Goal: Task Accomplishment & Management: Manage account settings

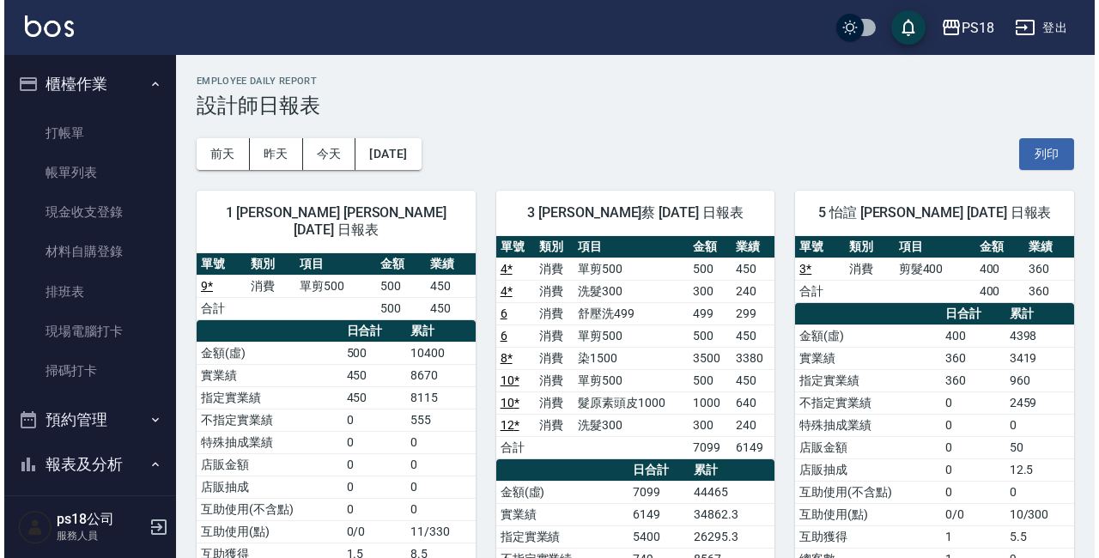
scroll to position [402, 0]
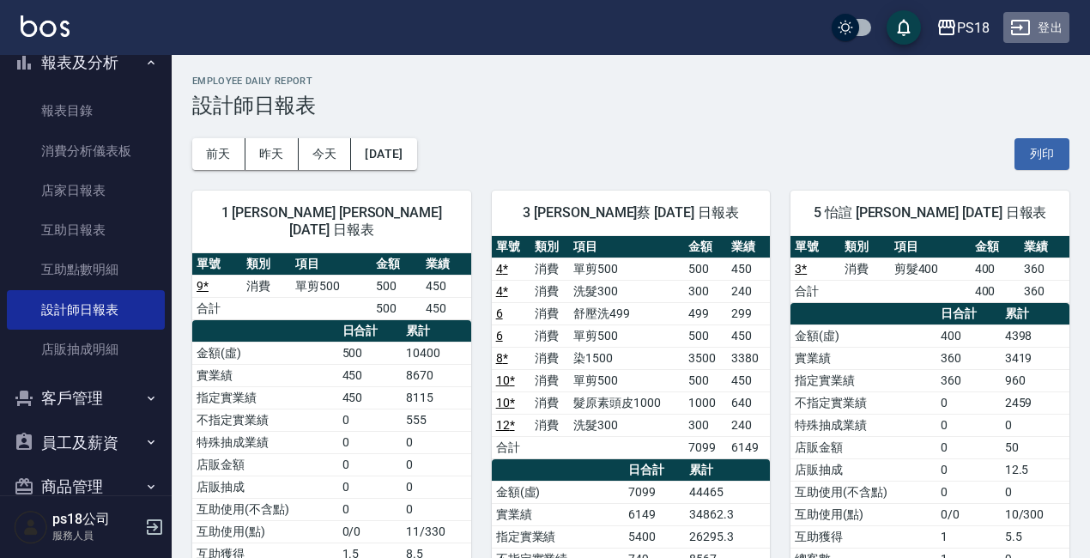
click at [1055, 27] on button "登出" at bounding box center [1037, 28] width 66 height 32
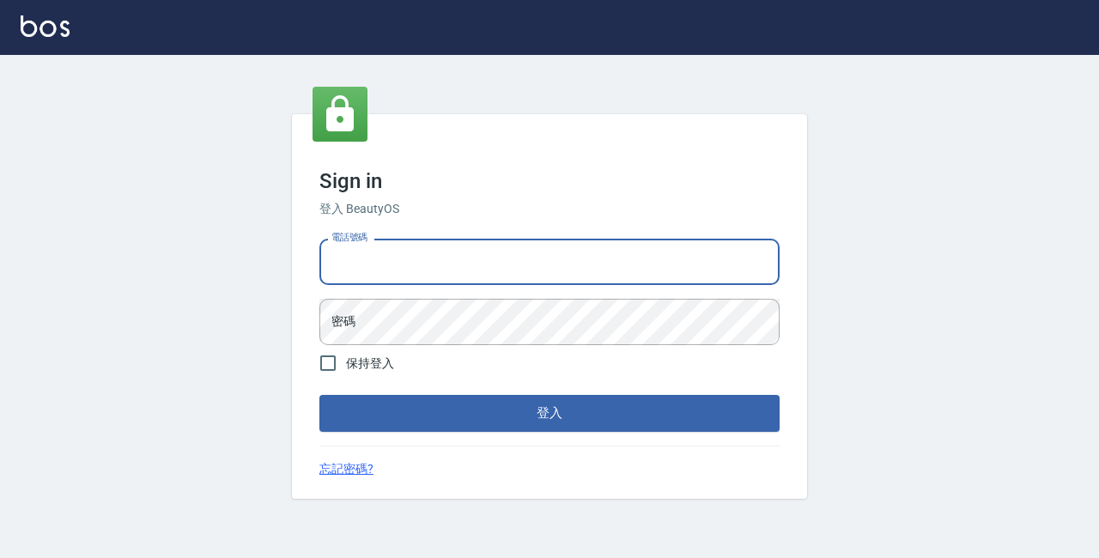
click at [395, 263] on input "電話號碼" at bounding box center [549, 262] width 460 height 46
type input "0933473141"
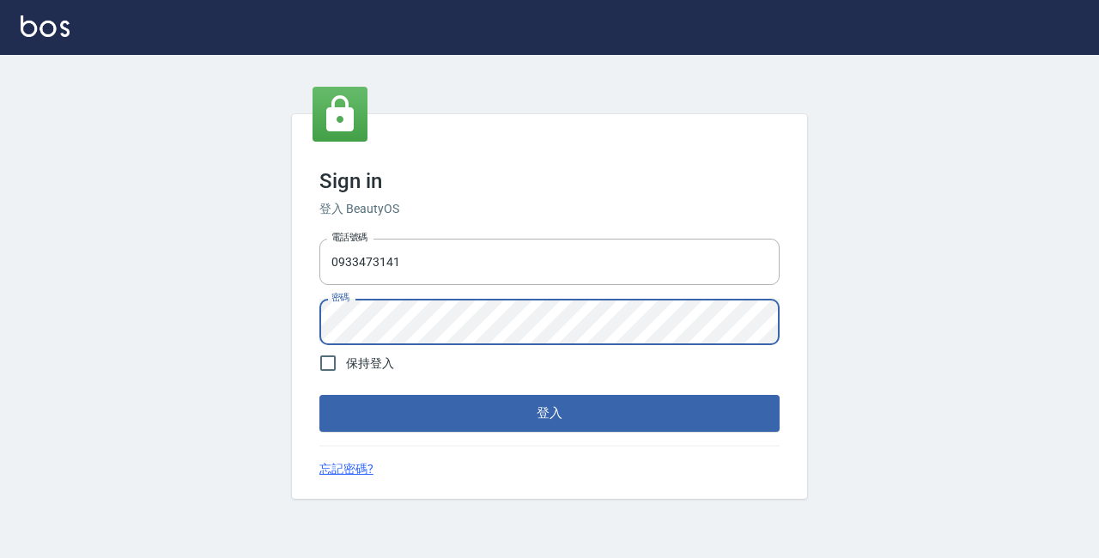
click at [442, 421] on button "登入" at bounding box center [549, 413] width 460 height 36
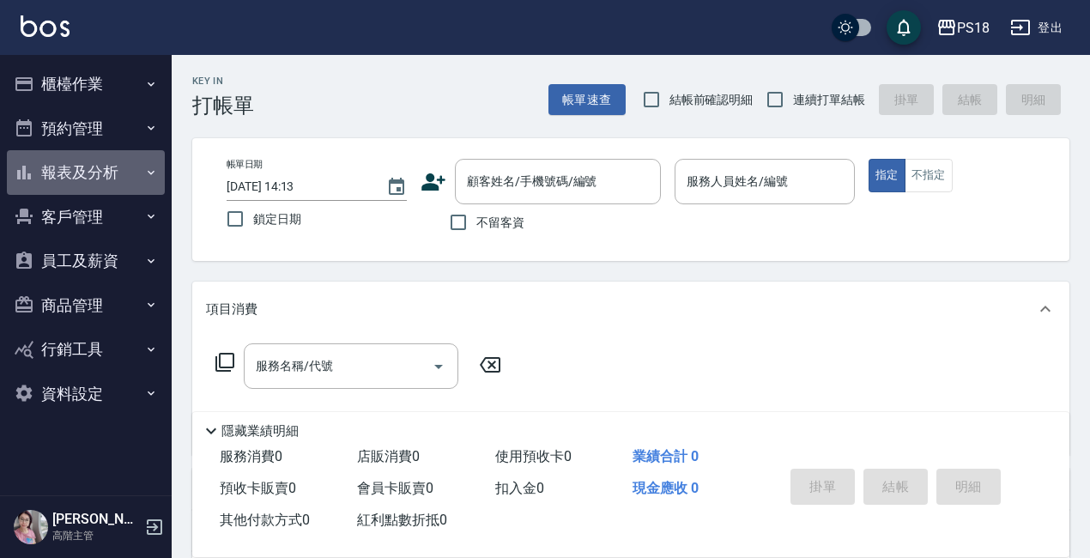
click at [70, 172] on button "報表及分析" at bounding box center [86, 172] width 158 height 45
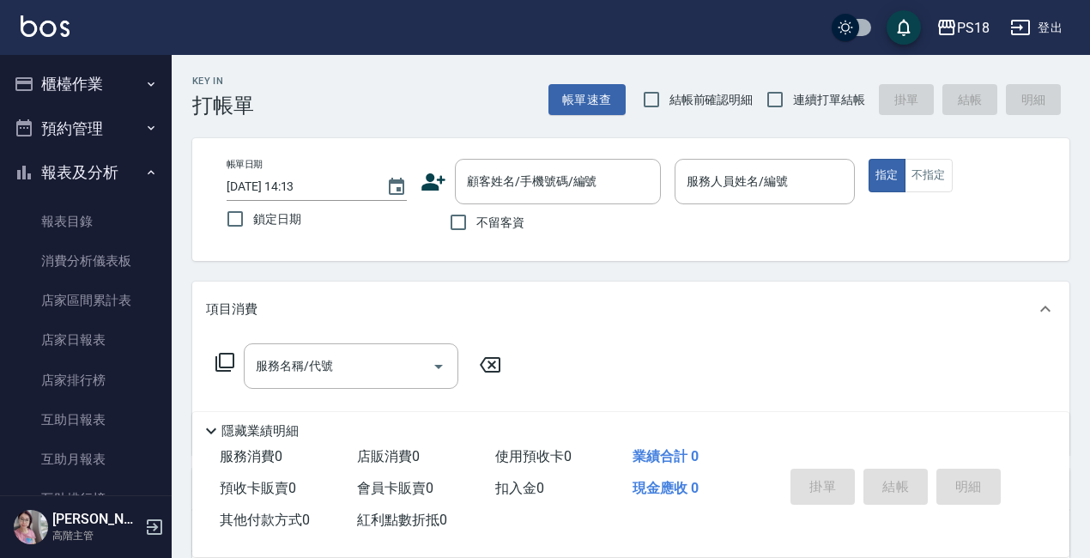
click at [72, 174] on button "報表及分析" at bounding box center [86, 172] width 158 height 45
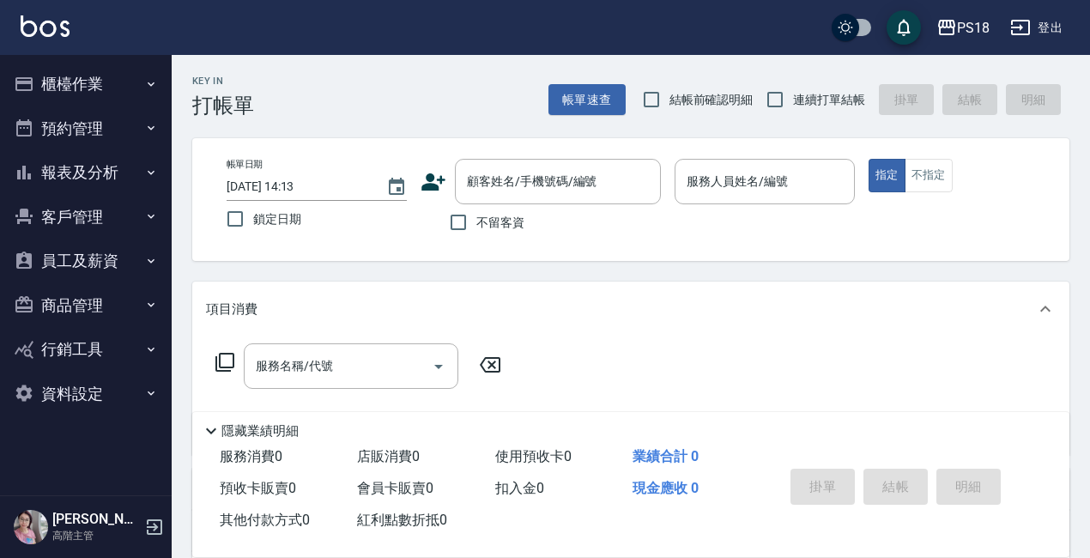
scroll to position [86, 0]
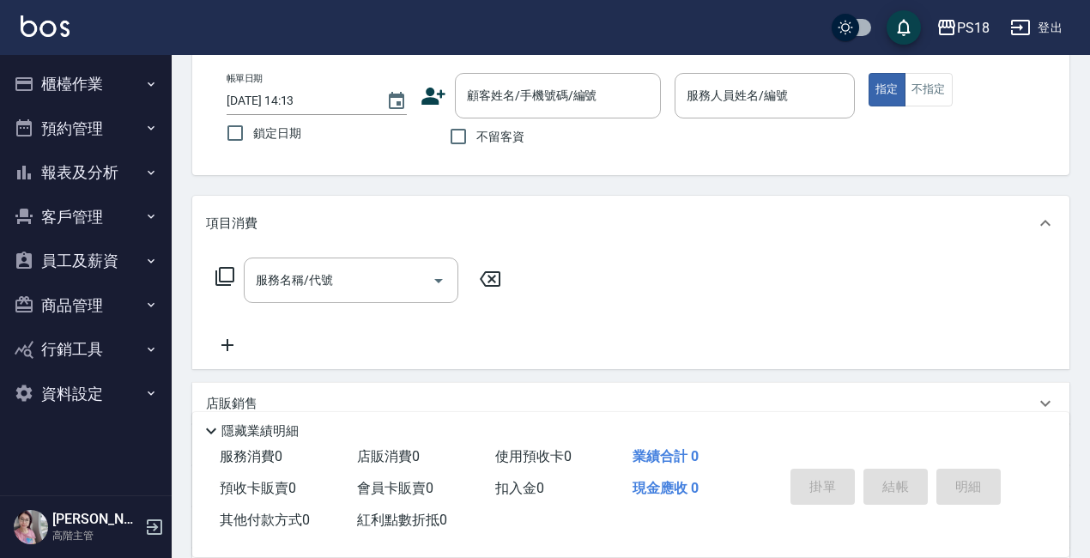
click at [87, 256] on button "員工及薪資" at bounding box center [86, 261] width 158 height 45
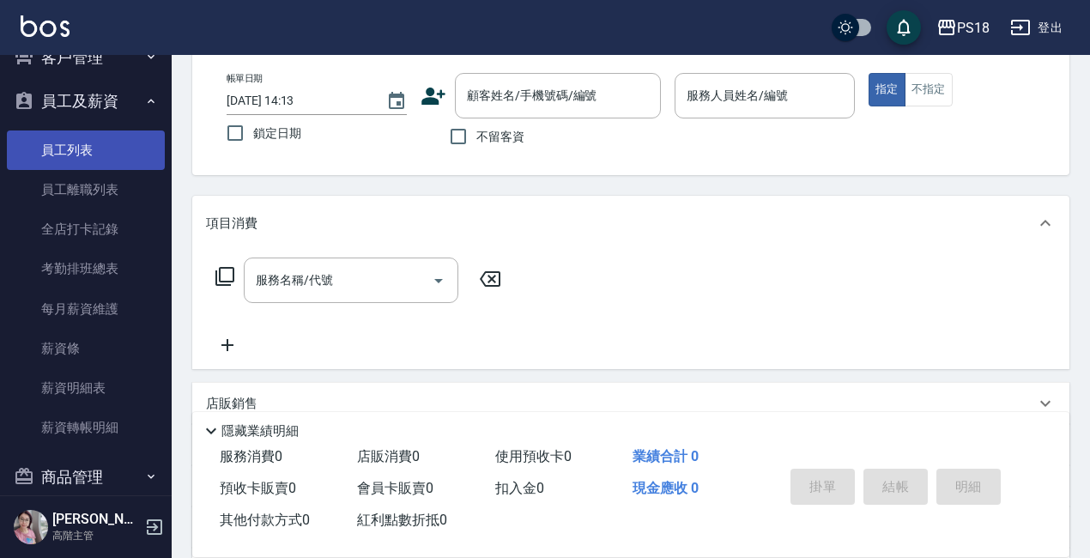
scroll to position [172, 0]
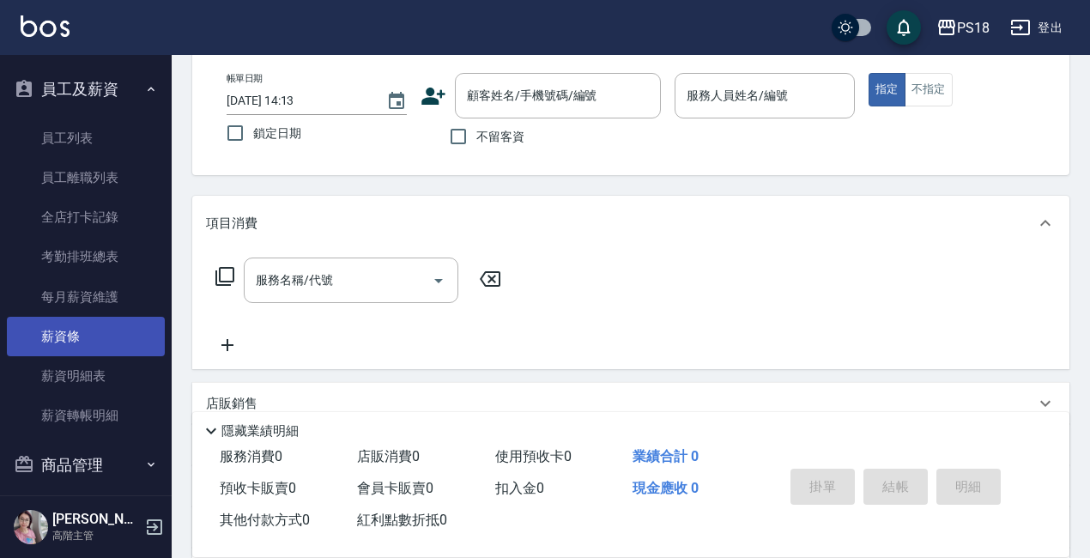
click at [84, 335] on link "薪資條" at bounding box center [86, 336] width 158 height 39
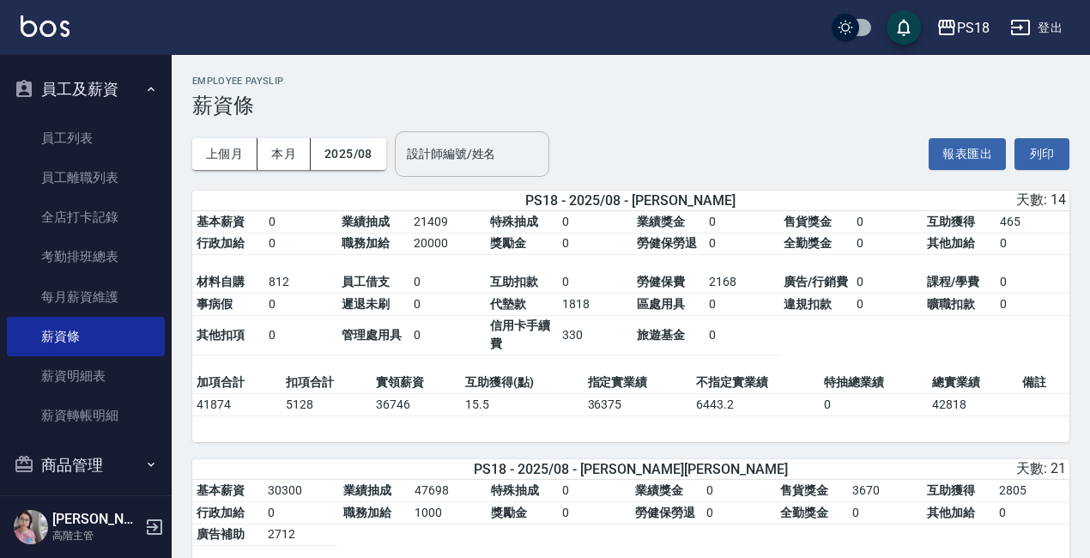
click at [422, 155] on input "設計師編號/姓名" at bounding box center [472, 154] width 139 height 30
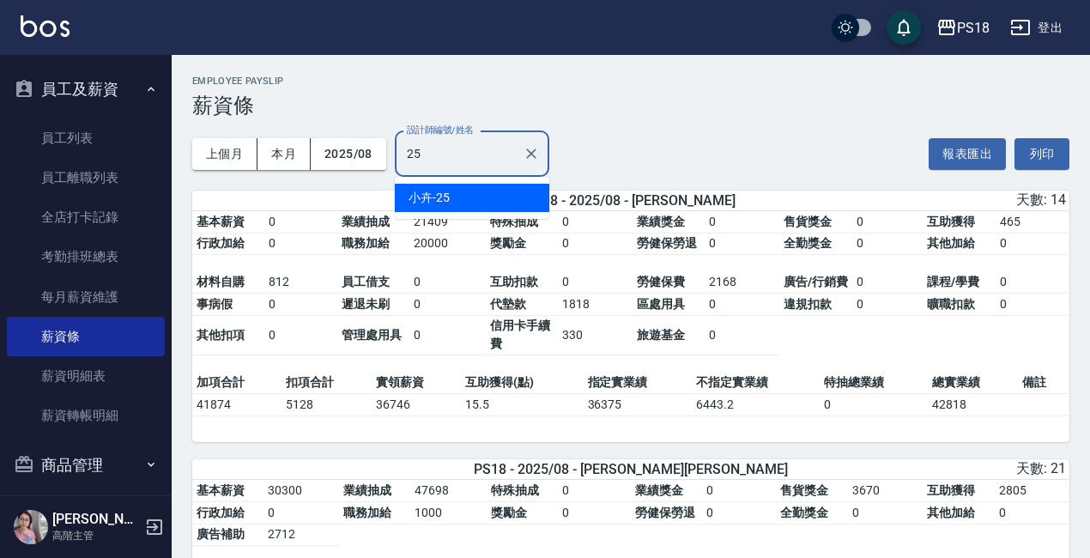
click at [461, 198] on div "小卉 -25" at bounding box center [472, 198] width 155 height 28
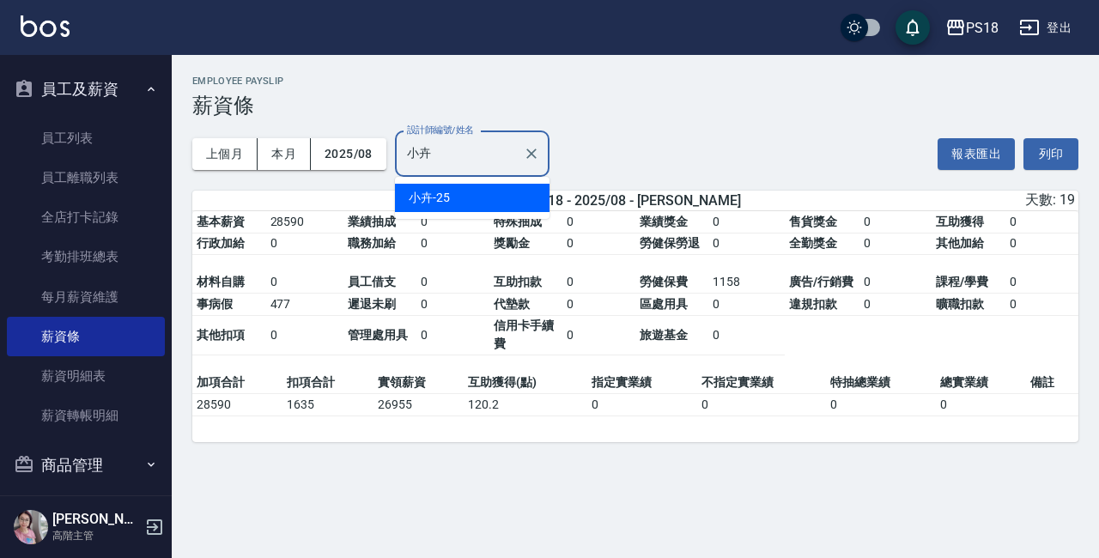
type input "小"
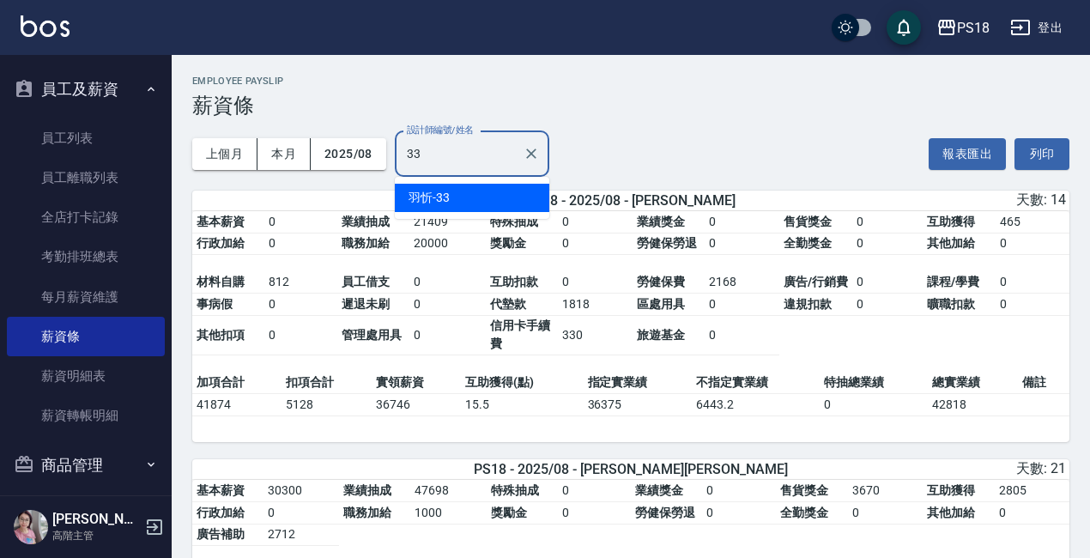
click at [471, 190] on div "羽忻 -33" at bounding box center [472, 198] width 155 height 28
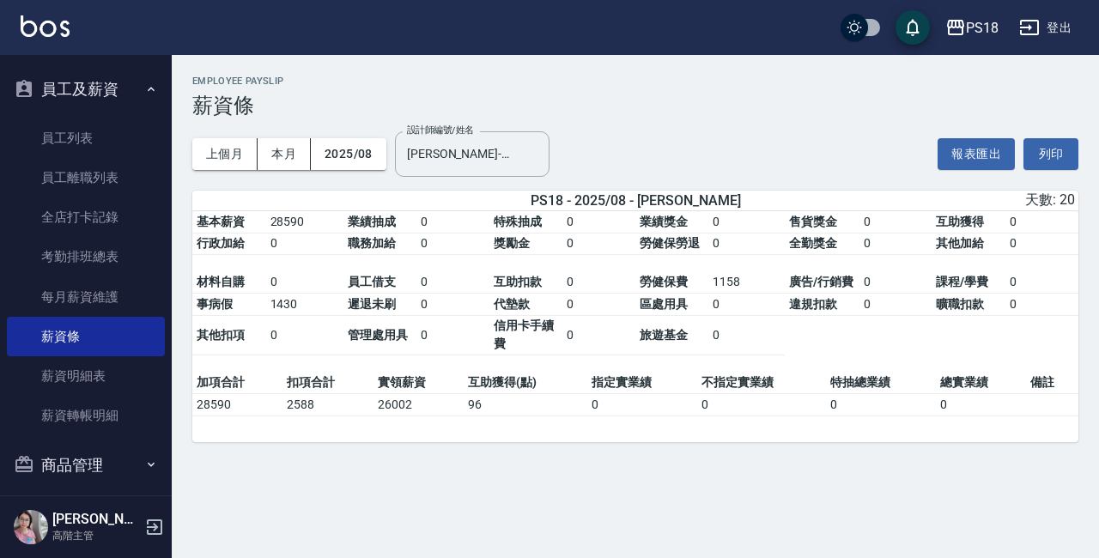
click at [671, 104] on h3 "薪資條" at bounding box center [635, 106] width 886 height 24
click at [469, 158] on input "羽忻-33" at bounding box center [459, 154] width 113 height 30
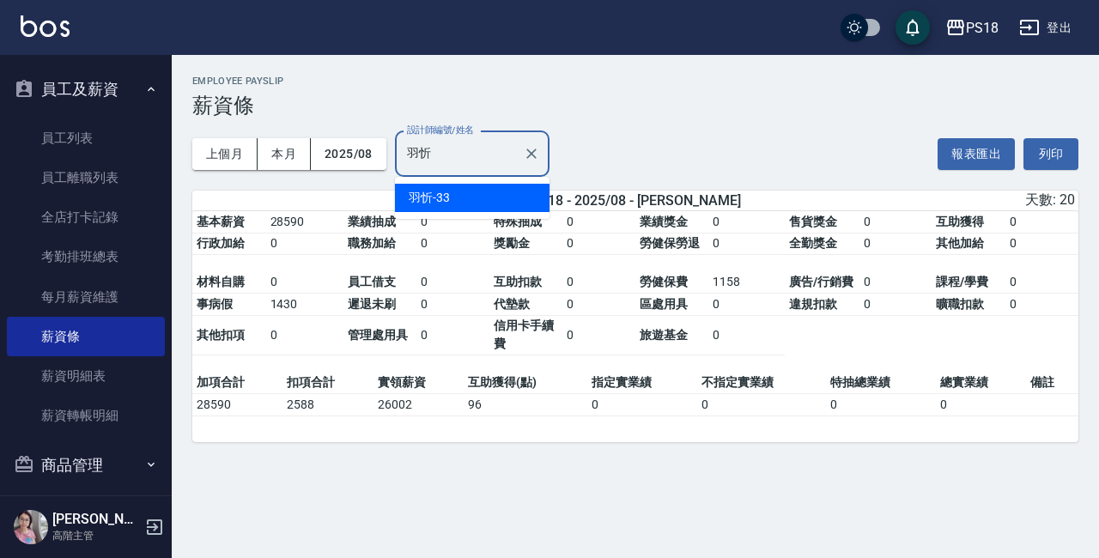
type input "羽"
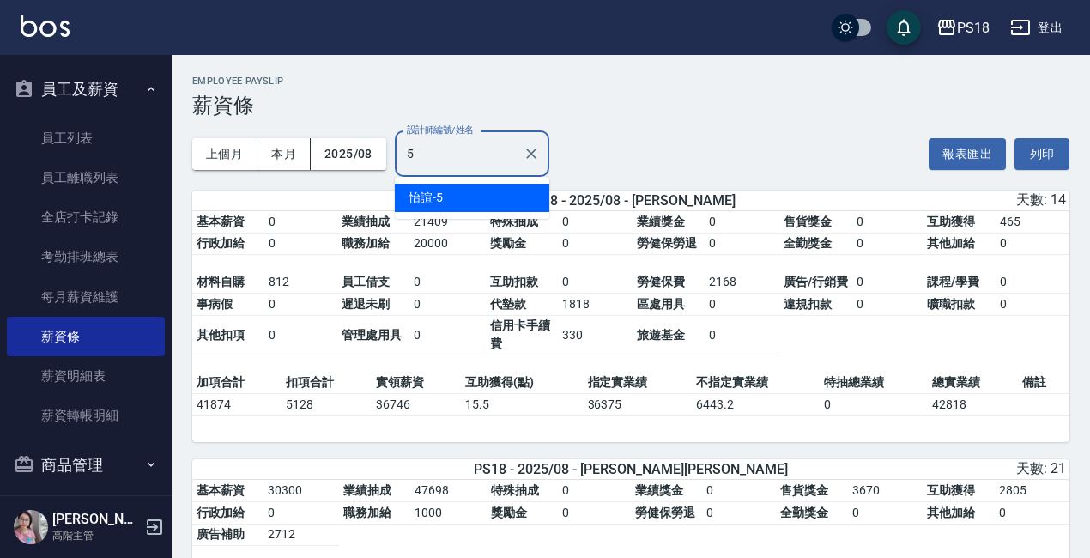
click at [445, 199] on div "怡諠 -5" at bounding box center [472, 198] width 155 height 28
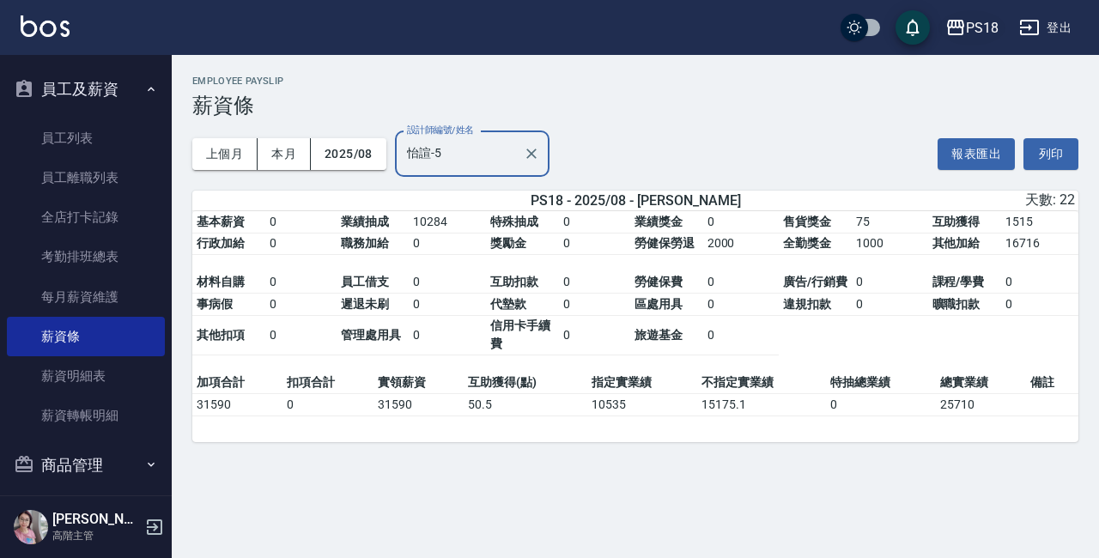
type input "怡諠-5"
click at [987, 27] on div "PS18" at bounding box center [982, 27] width 33 height 21
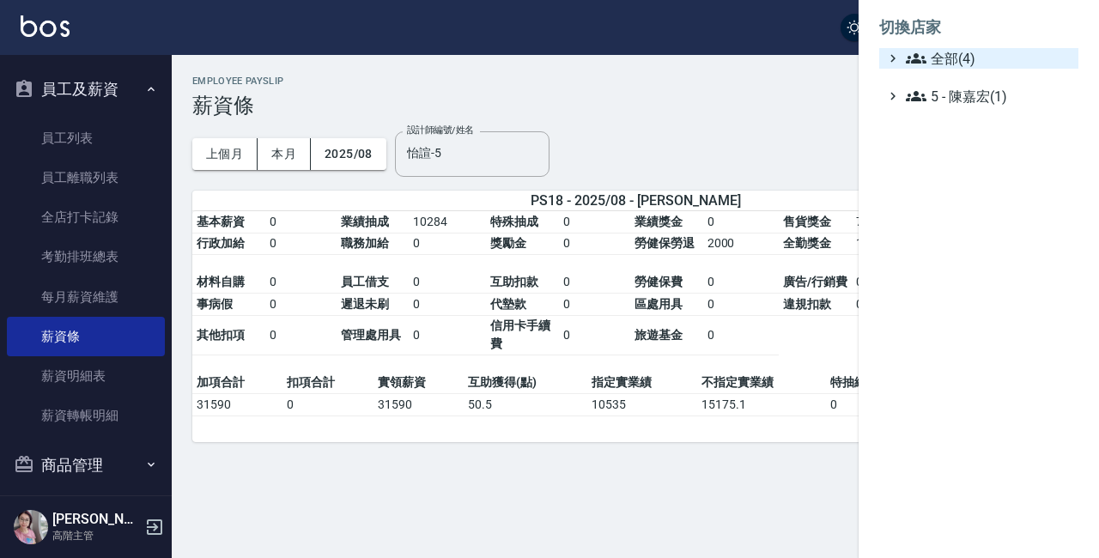
click at [980, 57] on span "全部(4)" at bounding box center [989, 58] width 166 height 21
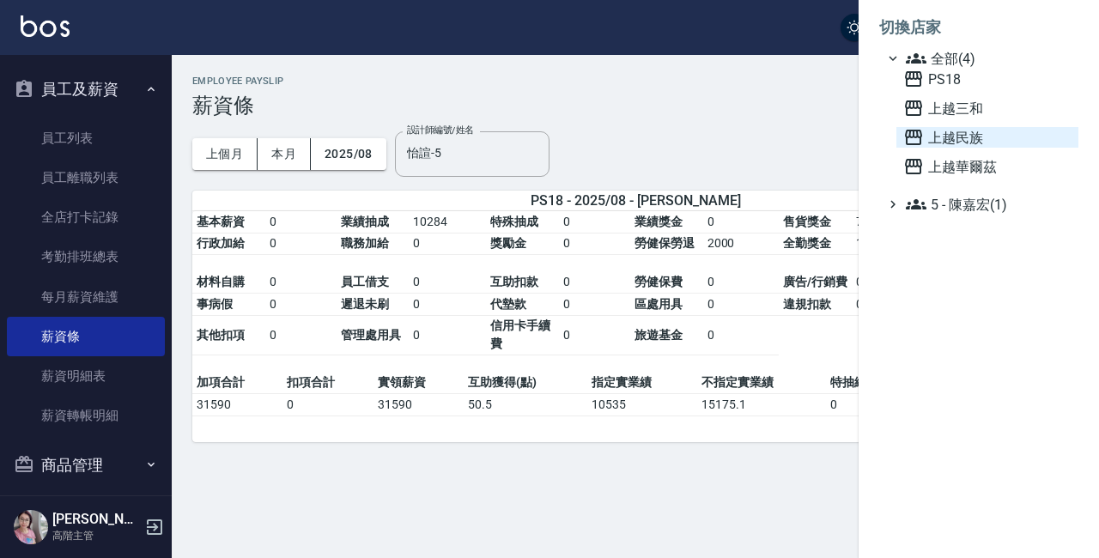
click at [969, 133] on span "上越民族" at bounding box center [987, 137] width 168 height 21
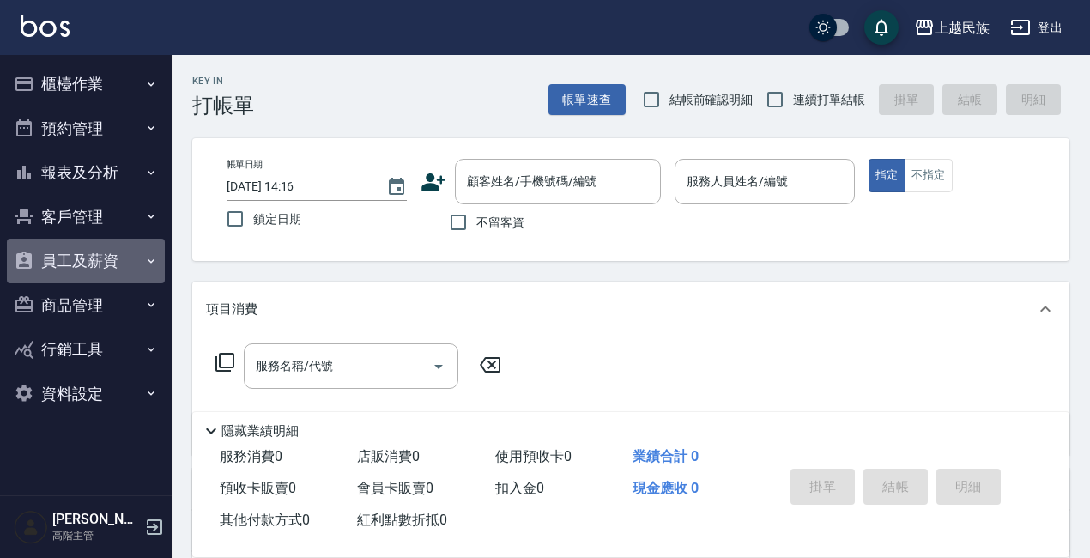
click at [82, 255] on button "員工及薪資" at bounding box center [86, 261] width 158 height 45
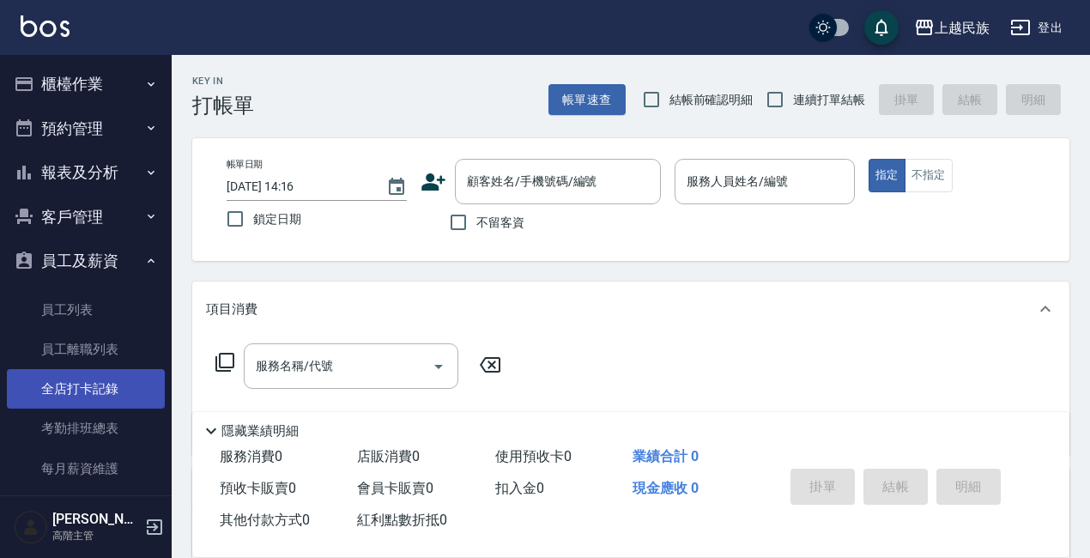
scroll to position [86, 0]
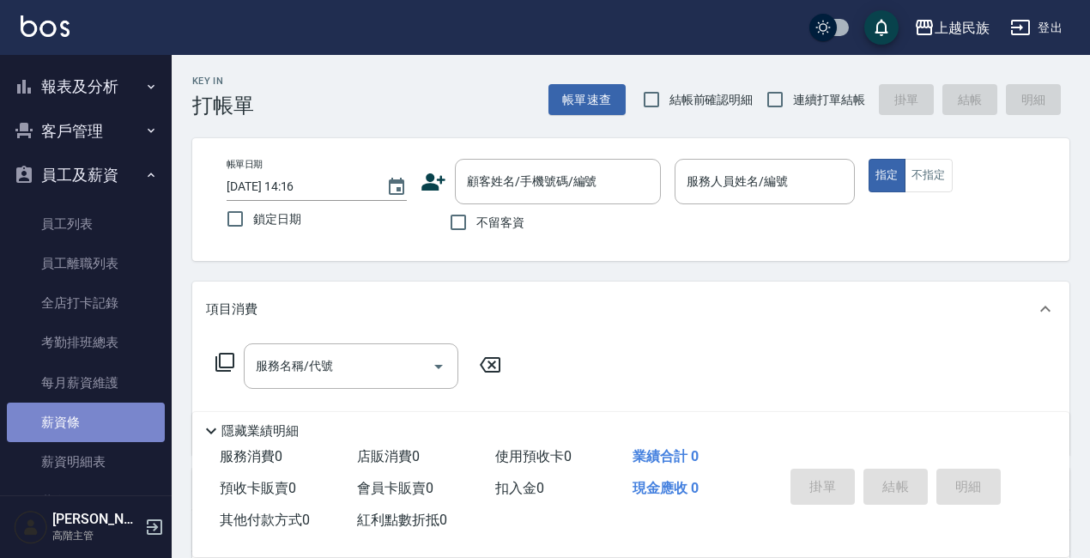
click at [85, 424] on link "薪資條" at bounding box center [86, 422] width 158 height 39
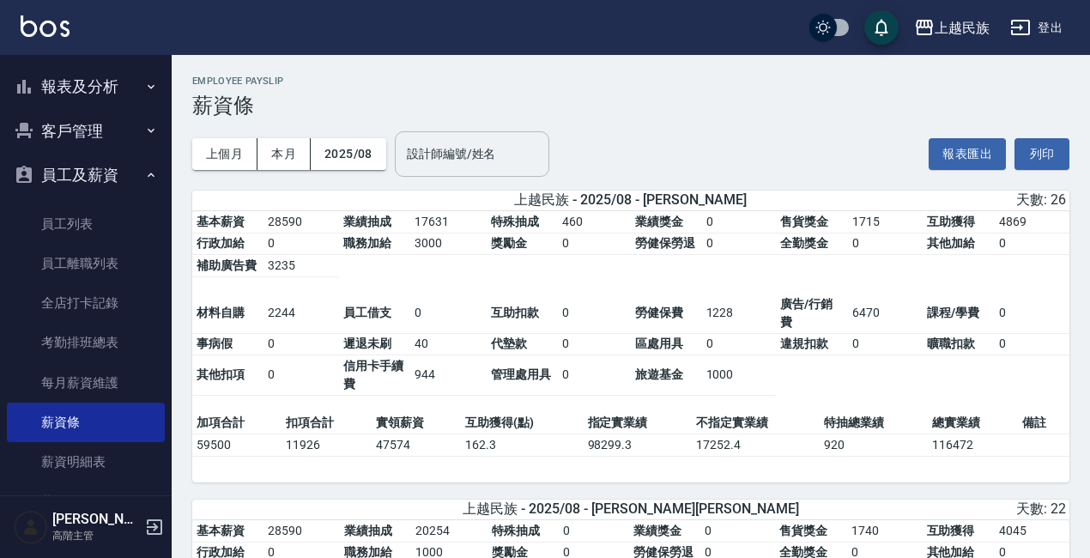
click at [452, 147] on div "設計師編號/姓名 設計師編號/姓名" at bounding box center [472, 154] width 155 height 46
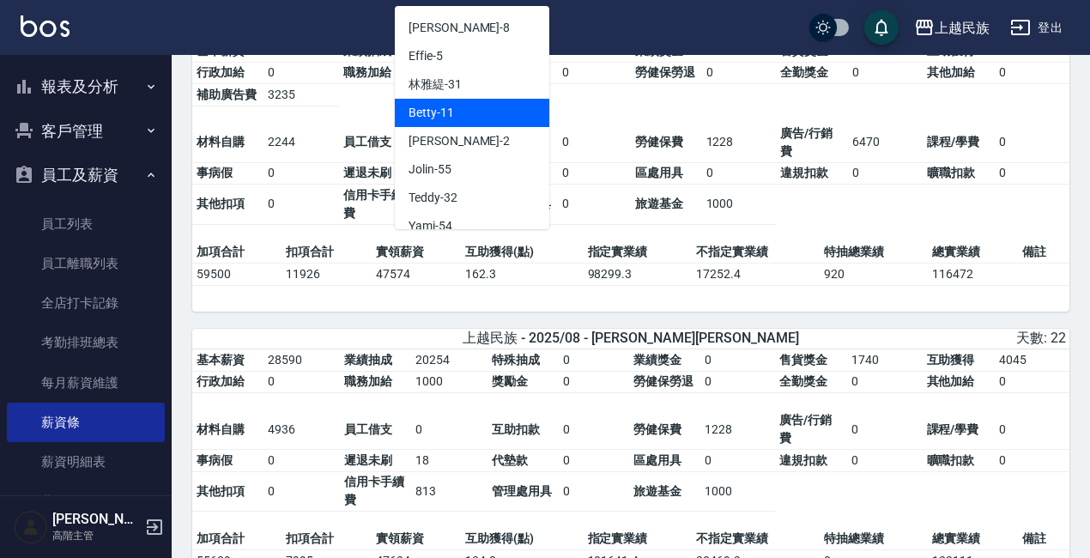
scroll to position [172, 0]
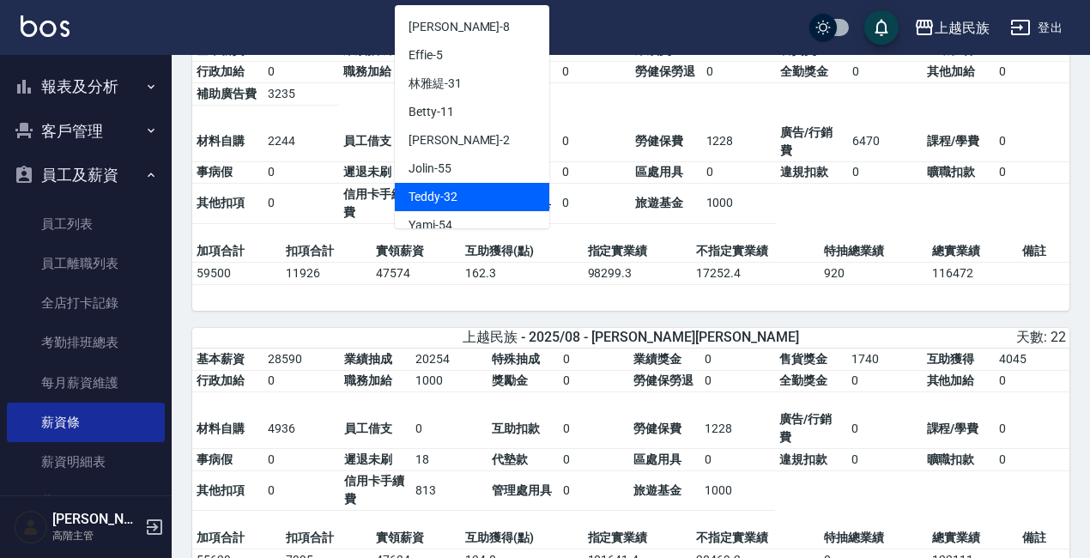
click at [478, 183] on div "Teddy -32" at bounding box center [472, 197] width 155 height 28
type input "Teddy-32"
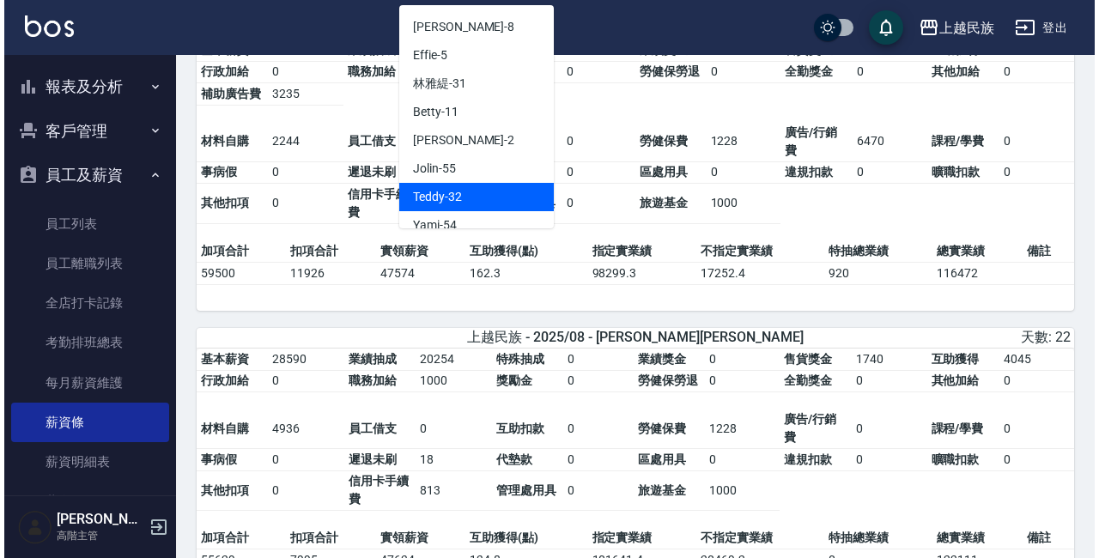
scroll to position [0, 0]
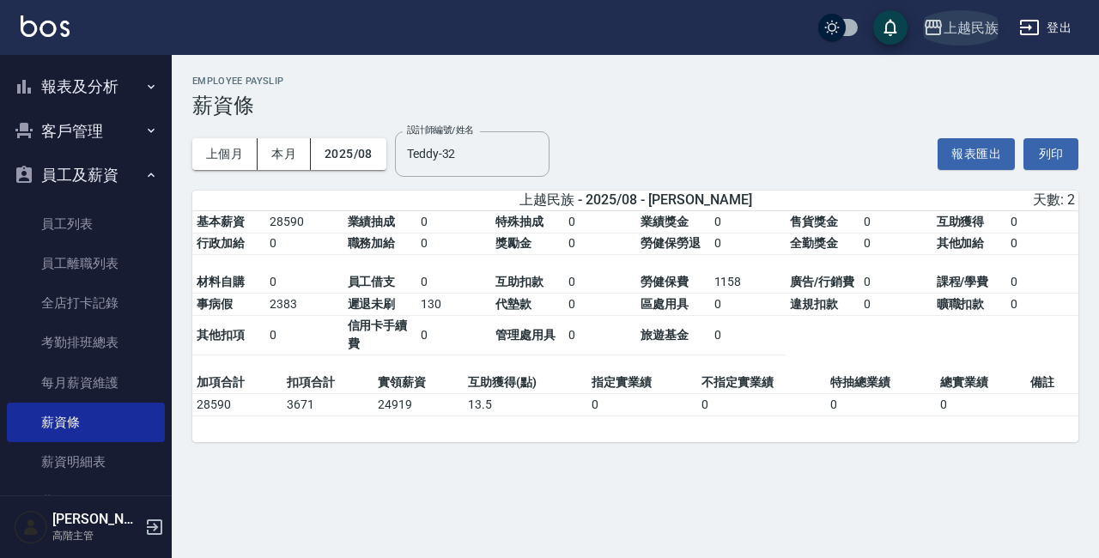
click at [978, 25] on div "上越民族" at bounding box center [971, 27] width 55 height 21
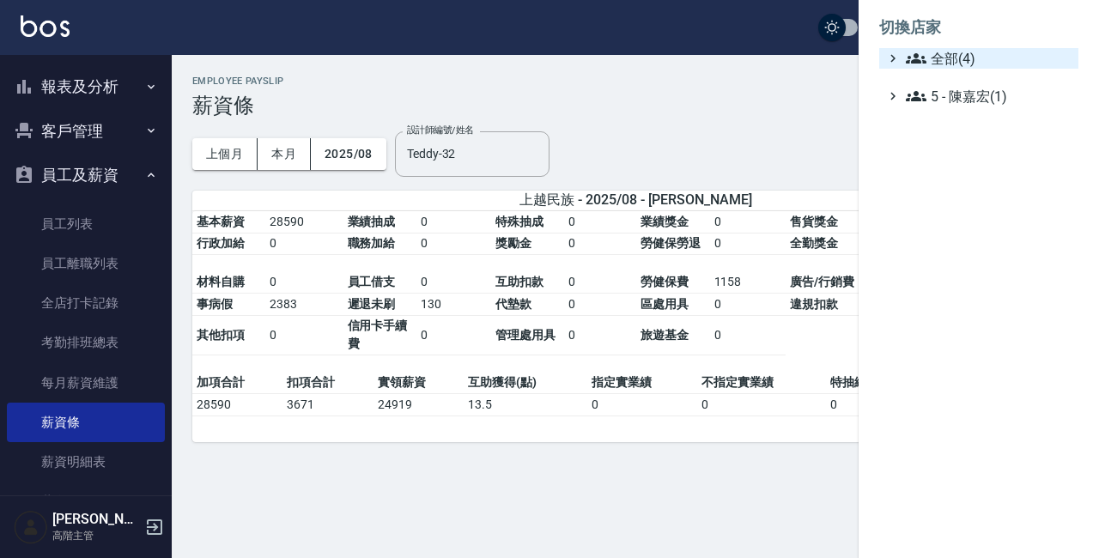
click at [969, 58] on span "全部(4)" at bounding box center [989, 58] width 166 height 21
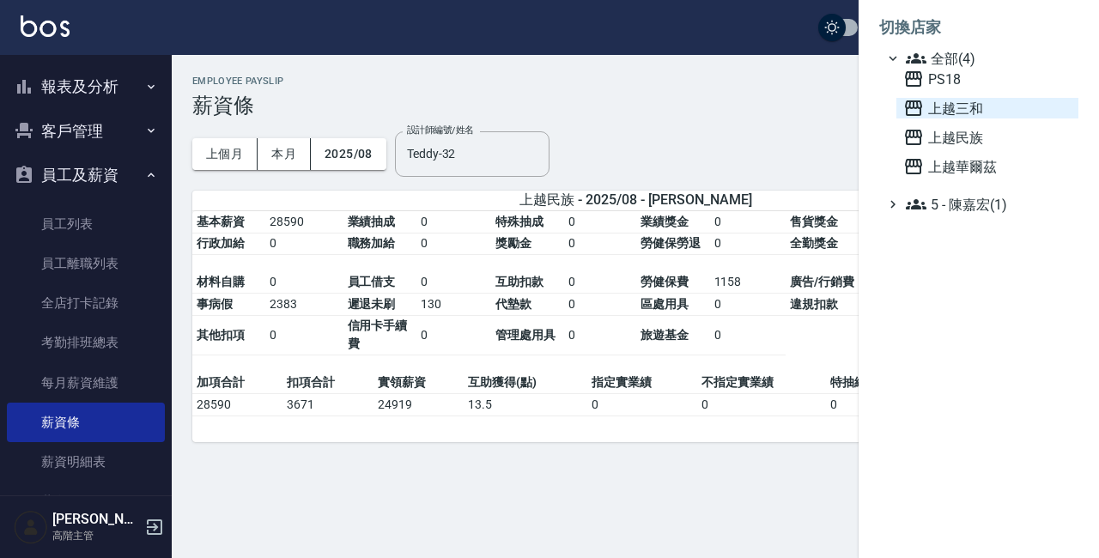
click at [964, 108] on span "上越三和" at bounding box center [987, 108] width 168 height 21
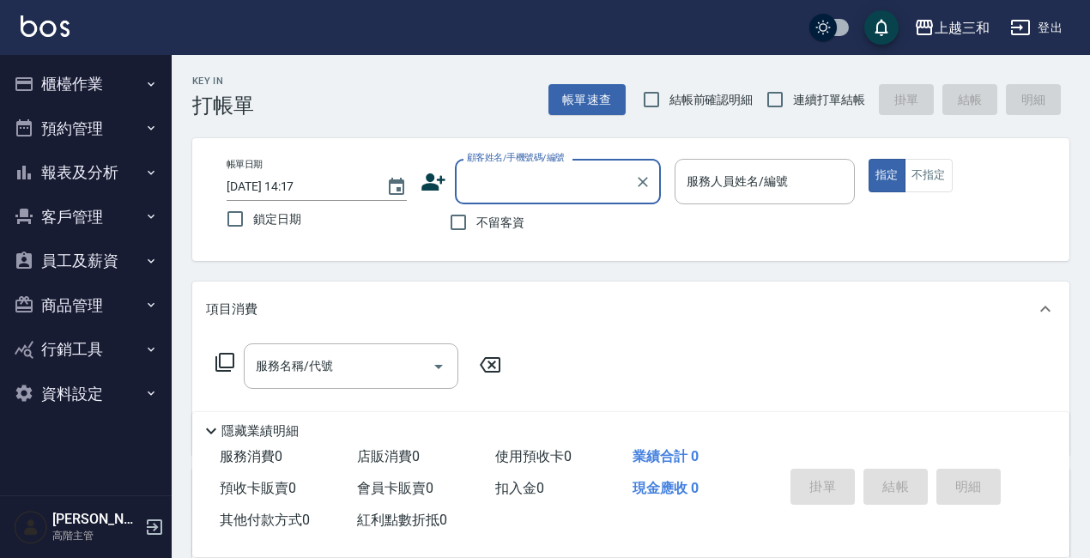
click at [78, 253] on button "員工及薪資" at bounding box center [86, 261] width 158 height 45
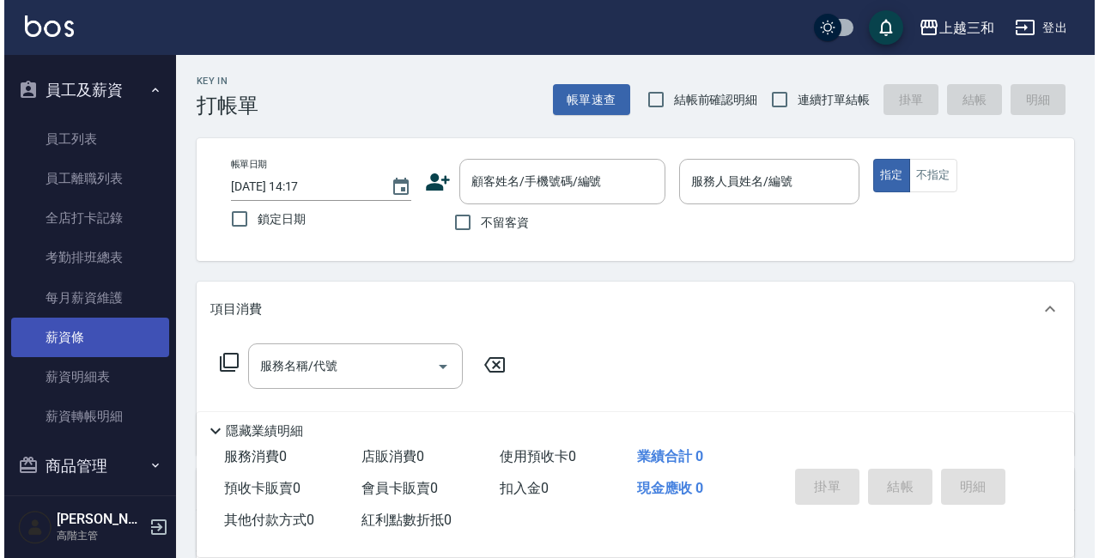
scroll to position [172, 0]
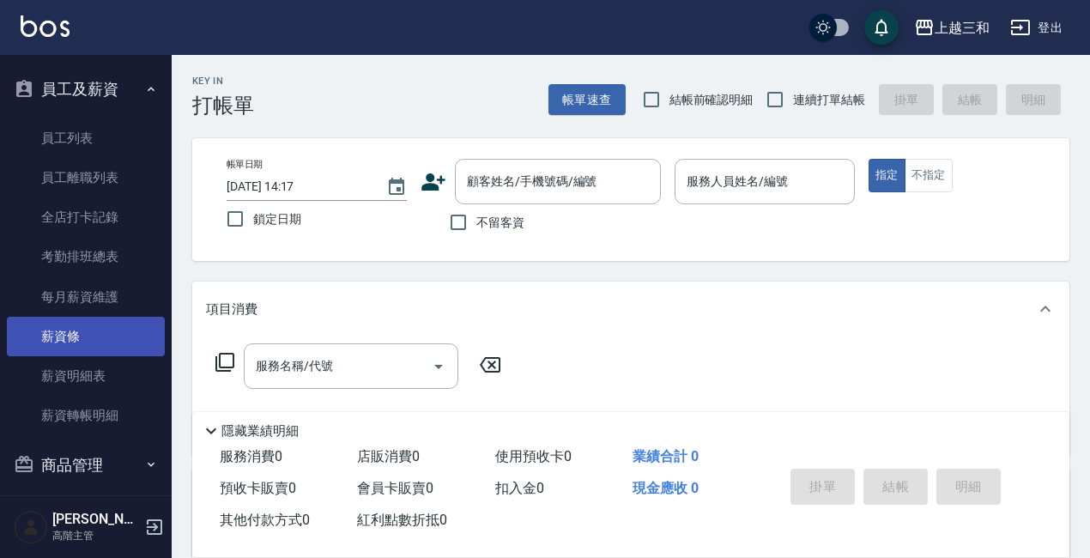
click at [75, 331] on link "薪資條" at bounding box center [86, 336] width 158 height 39
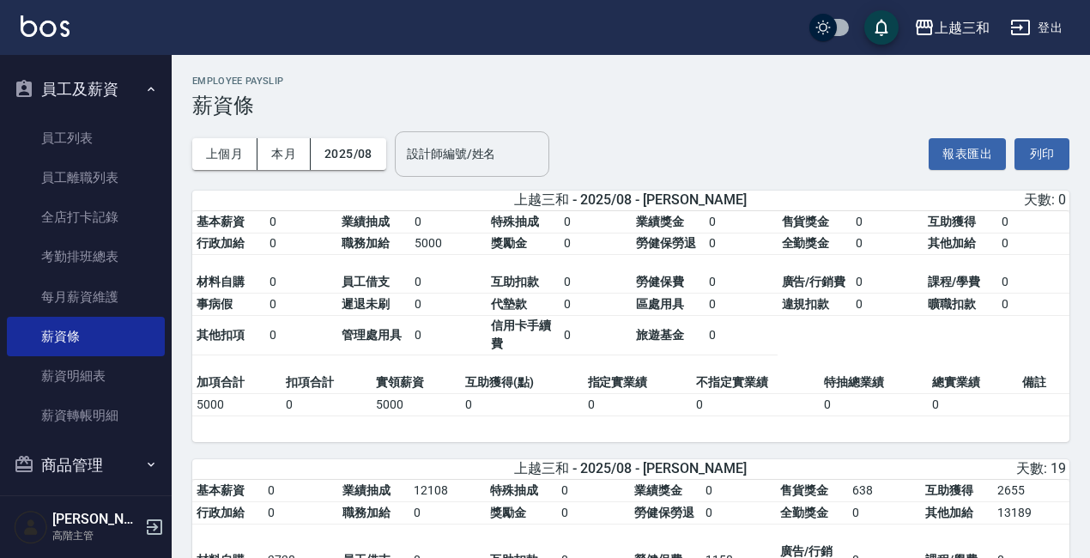
click at [464, 148] on input "設計師編號/姓名" at bounding box center [472, 154] width 139 height 30
type input "2"
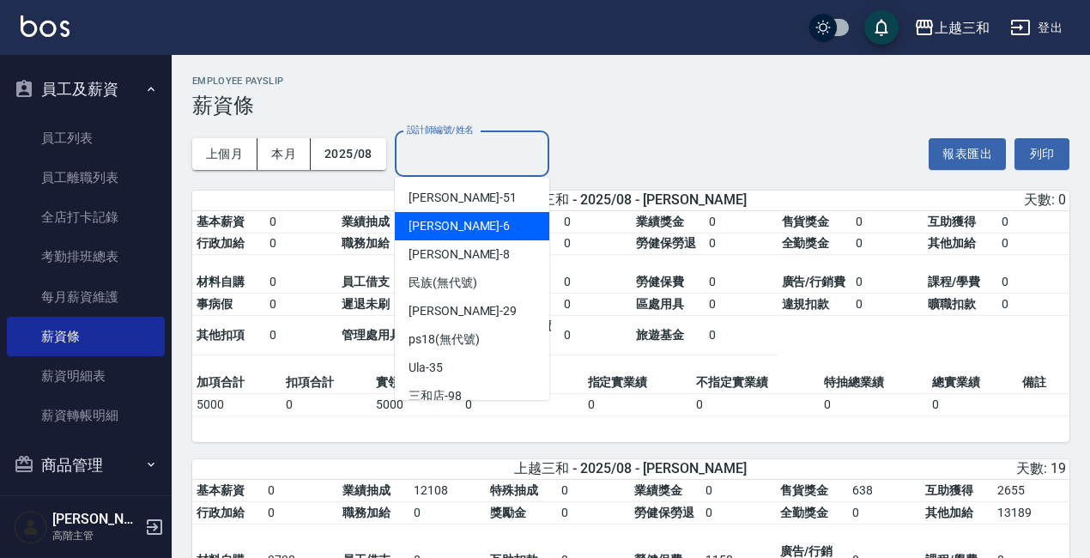
click at [474, 225] on div "Jenny -6" at bounding box center [472, 226] width 155 height 28
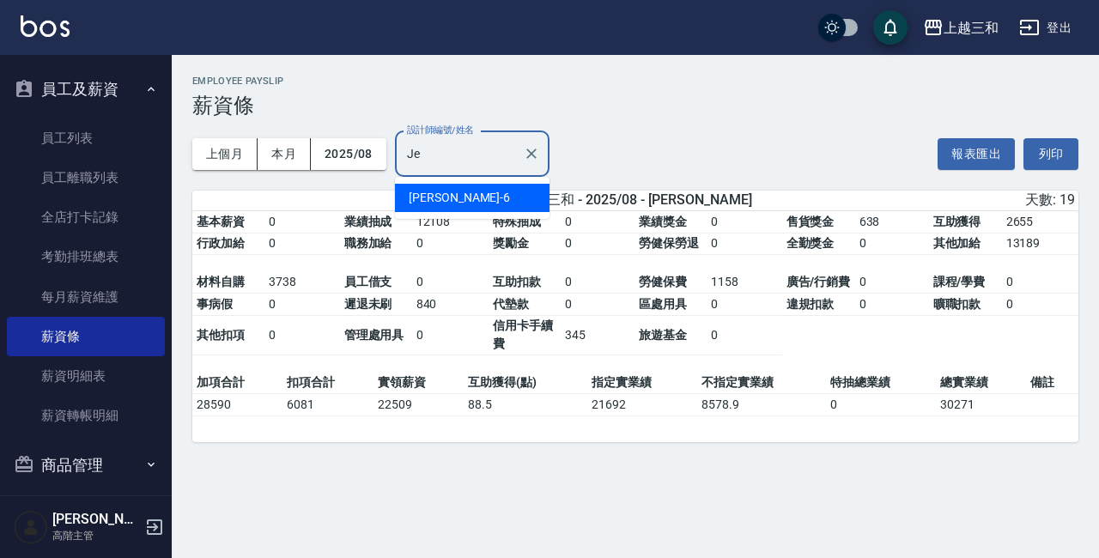
type input "J"
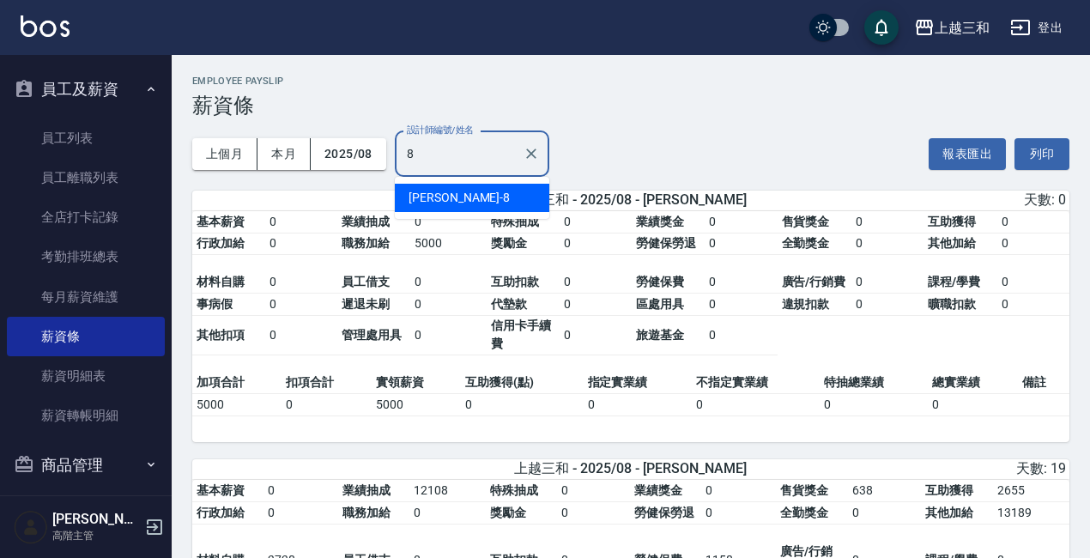
click at [507, 197] on div "BENSON -8" at bounding box center [472, 198] width 155 height 28
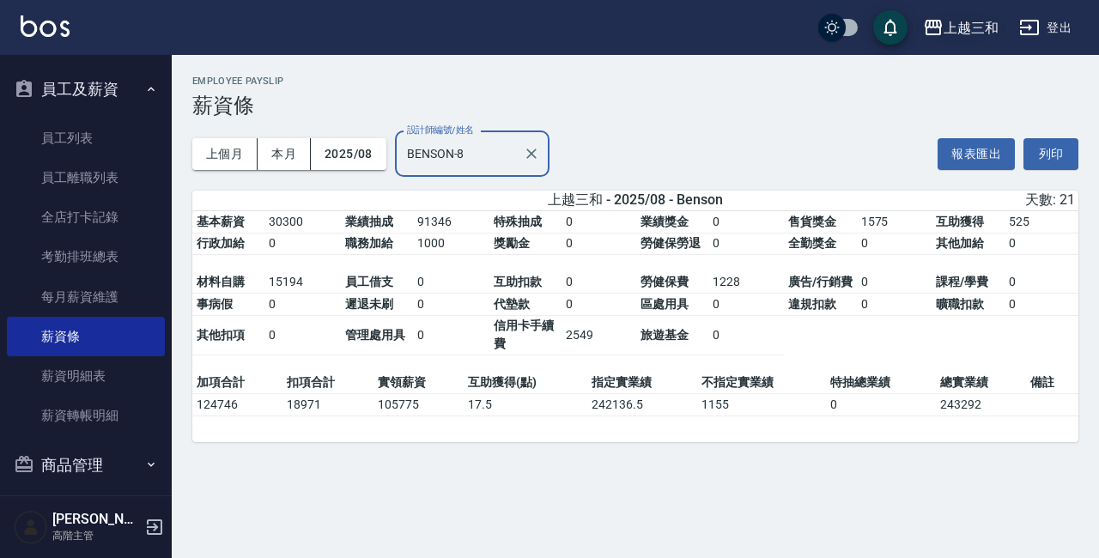
type input "BENSON-8"
click at [986, 28] on div "上越三和" at bounding box center [971, 27] width 55 height 21
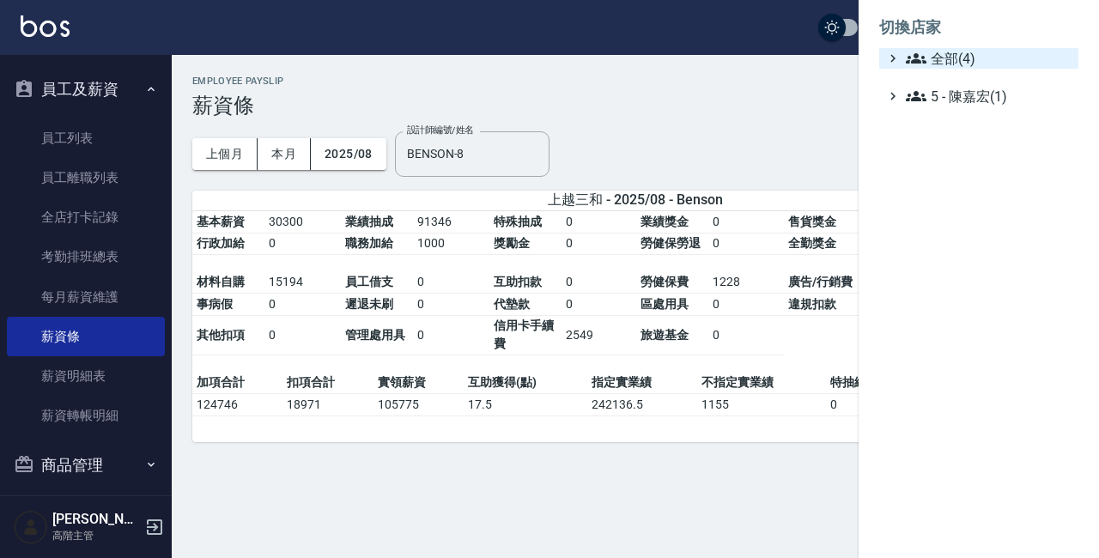
click at [960, 55] on span "全部(4)" at bounding box center [989, 58] width 166 height 21
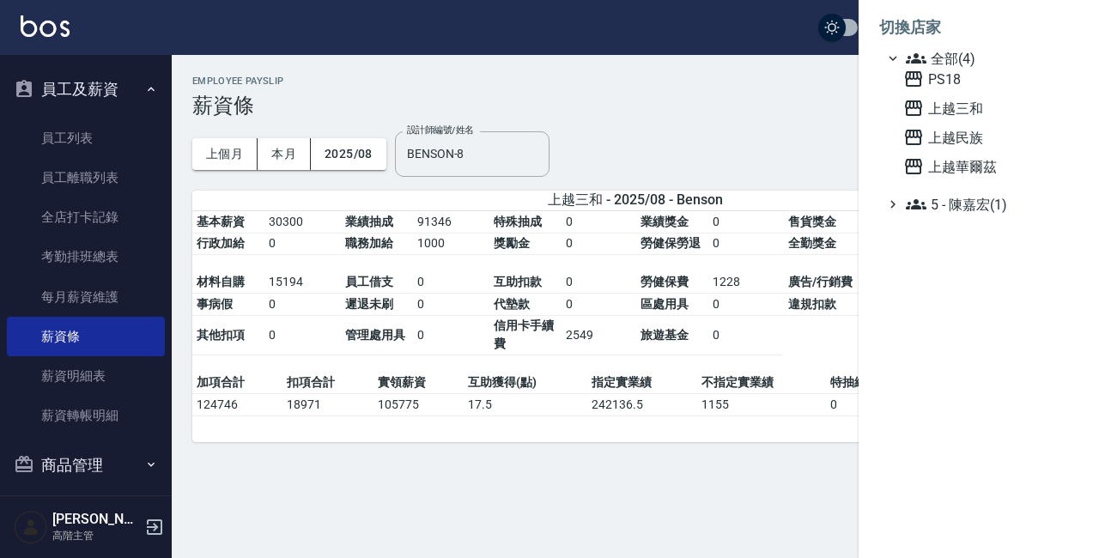
click at [810, 125] on div at bounding box center [549, 279] width 1099 height 558
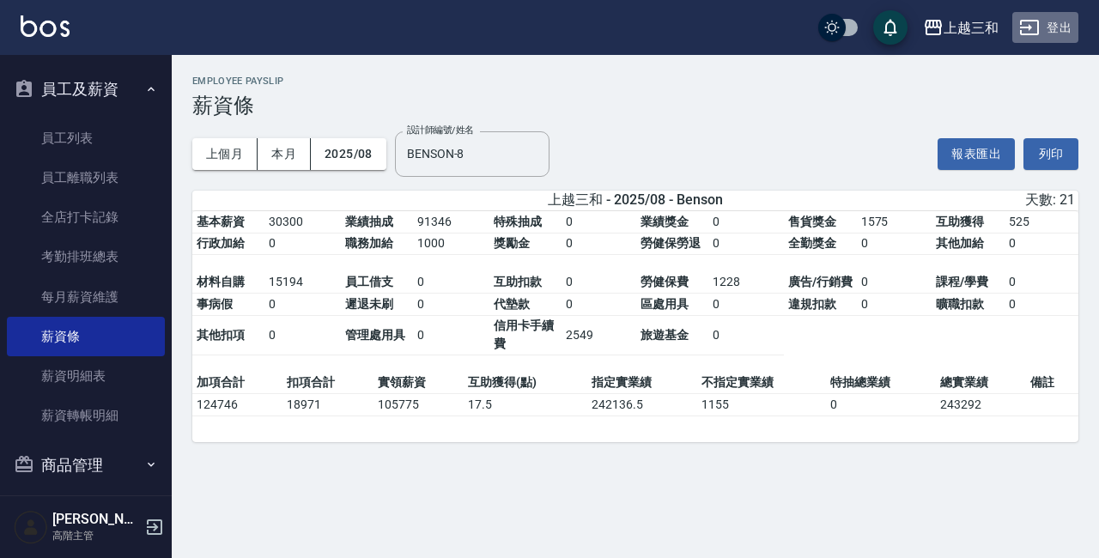
click at [1057, 27] on button "登出" at bounding box center [1045, 28] width 66 height 32
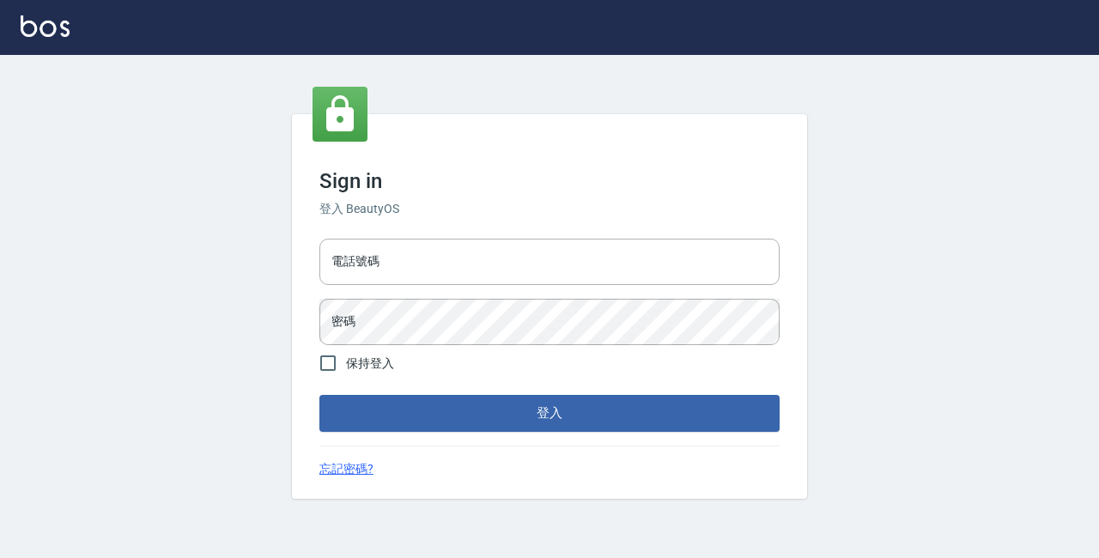
click at [356, 255] on input "電話號碼" at bounding box center [549, 262] width 460 height 46
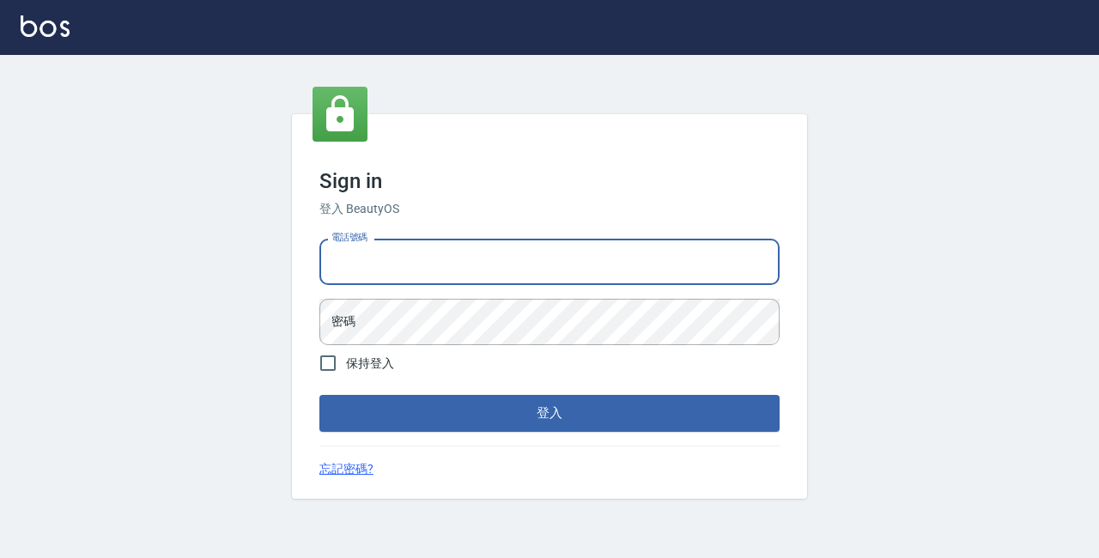
type input "89729295"
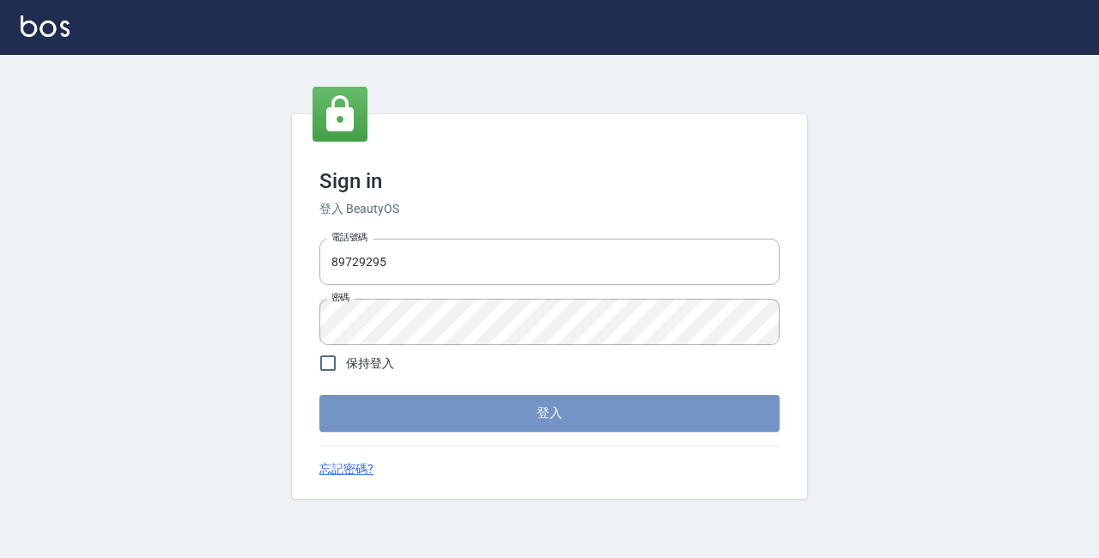
click at [471, 404] on button "登入" at bounding box center [549, 413] width 460 height 36
